Goal: Check status: Check status

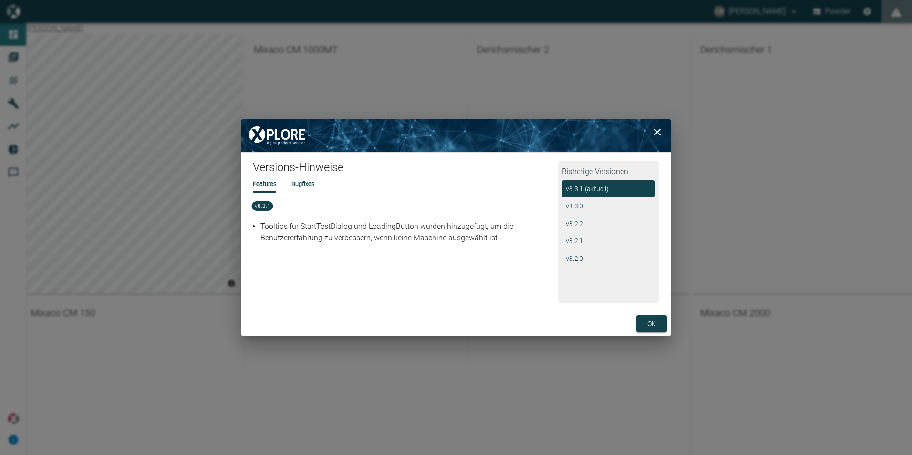
click at [660, 130] on icon "close" at bounding box center [656, 131] width 11 height 11
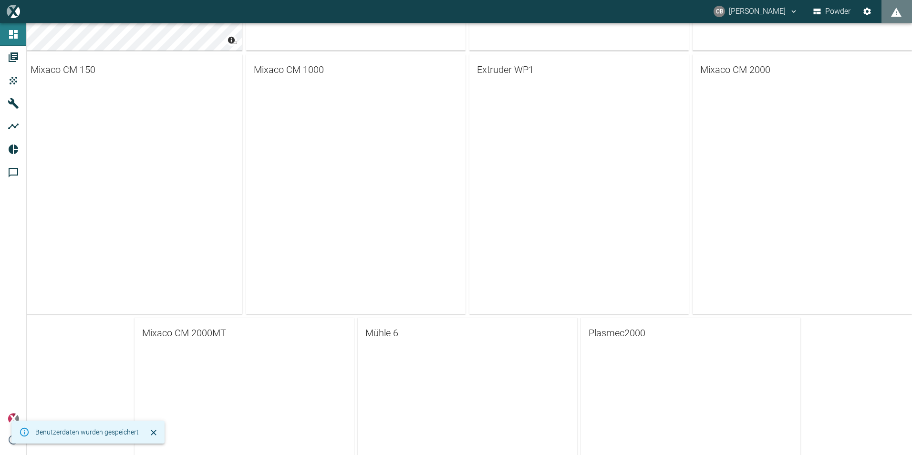
scroll to position [286, 0]
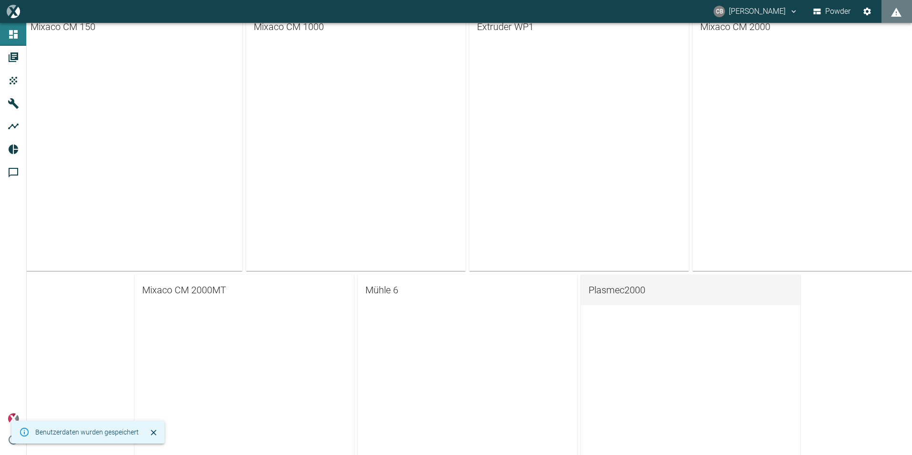
click at [603, 282] on link "Plasmec2000" at bounding box center [690, 290] width 219 height 31
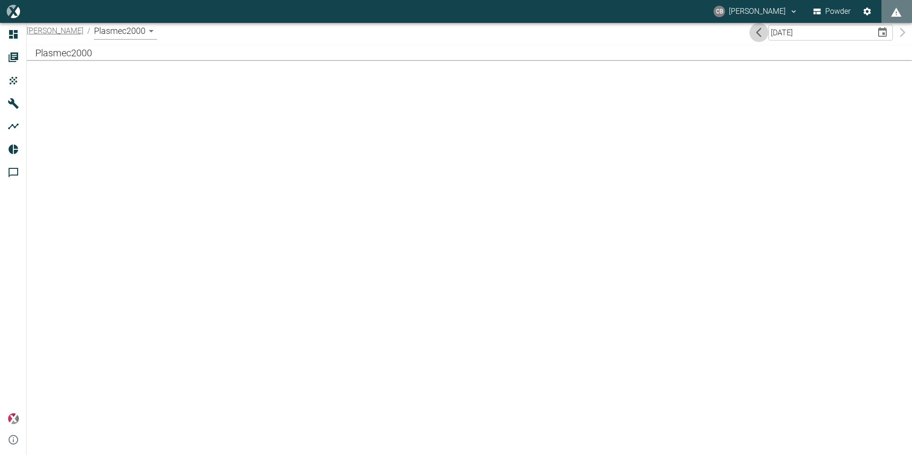
click at [764, 31] on icon "previous day" at bounding box center [758, 32] width 11 height 11
click at [830, 31] on input "DD.MM.YYYY" at bounding box center [818, 33] width 101 height 16
click at [885, 34] on icon "Choose date" at bounding box center [881, 32] width 11 height 11
click at [812, 111] on button "11" at bounding box center [816, 113] width 17 height 17
type input "[DATE]"
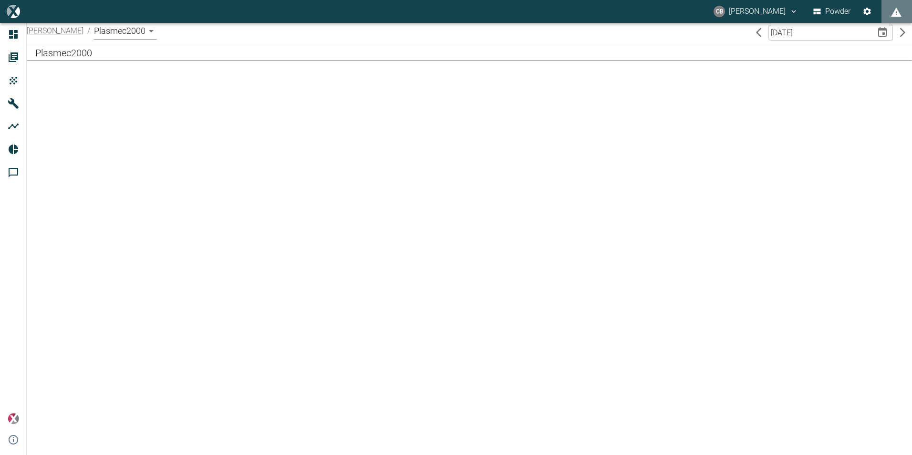
click at [261, 75] on div "[PERSON_NAME] / Plasmec2000 89e83c34-4cba-4f0a-8c9a-f34acb84501d [DATE] ​ Plasm…" at bounding box center [456, 239] width 912 height 432
